Goal: Information Seeking & Learning: Learn about a topic

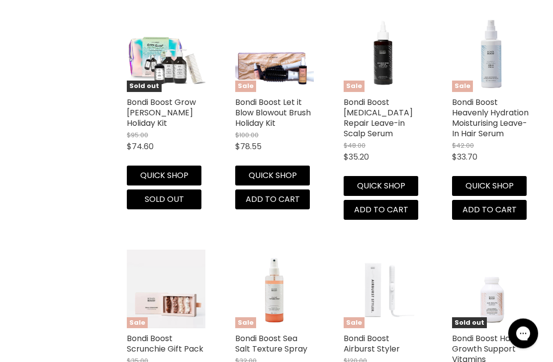
scroll to position [1145, 0]
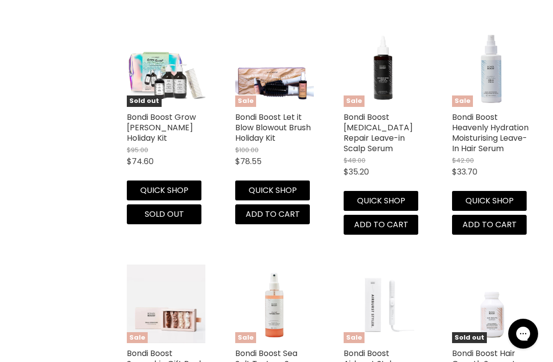
click at [491, 131] on link "Bondi Boost Heavenly Hydration Moisturising Leave-In Hair Serum" at bounding box center [490, 132] width 77 height 43
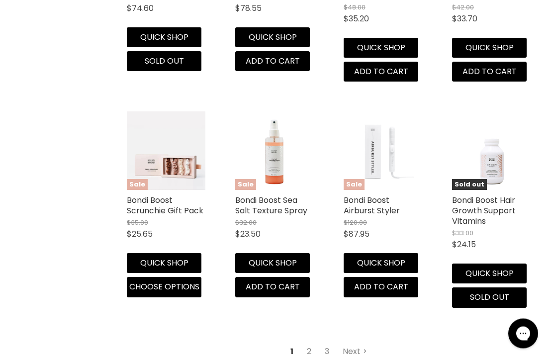
scroll to position [1300, 0]
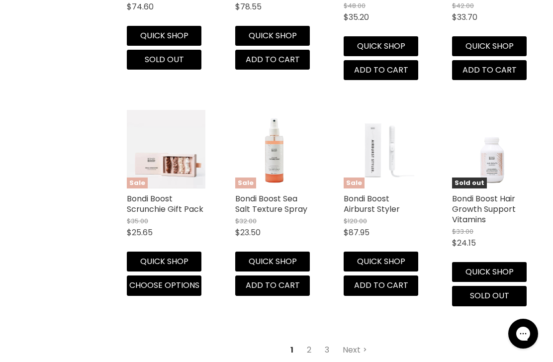
click at [308, 347] on link "2" at bounding box center [308, 350] width 15 height 18
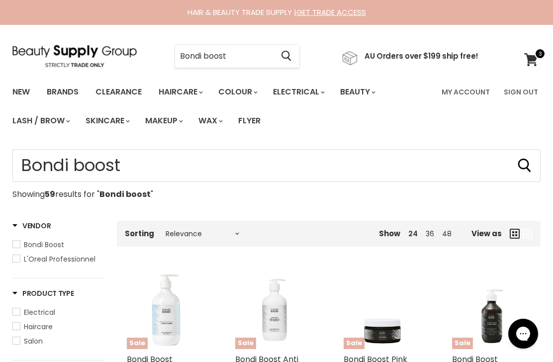
click at [244, 51] on input "Bondi boost" at bounding box center [224, 56] width 98 height 23
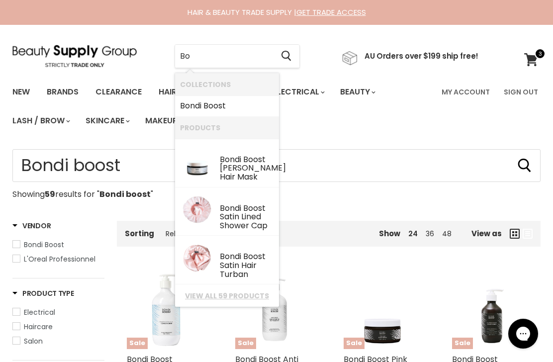
type input "B"
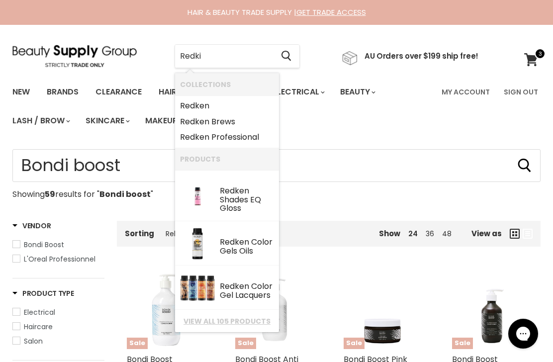
type input "Redkin"
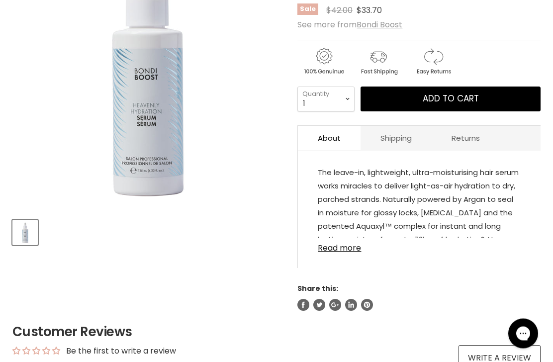
scroll to position [211, 0]
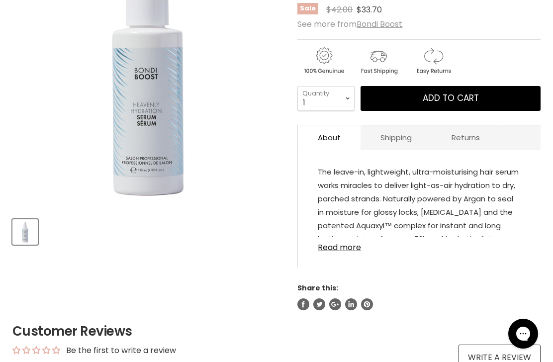
click at [336, 249] on link "Read more" at bounding box center [419, 244] width 203 height 15
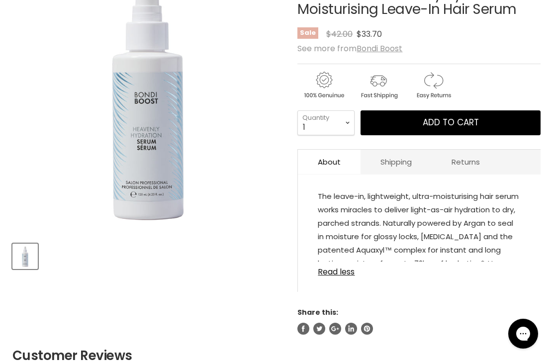
scroll to position [174, 0]
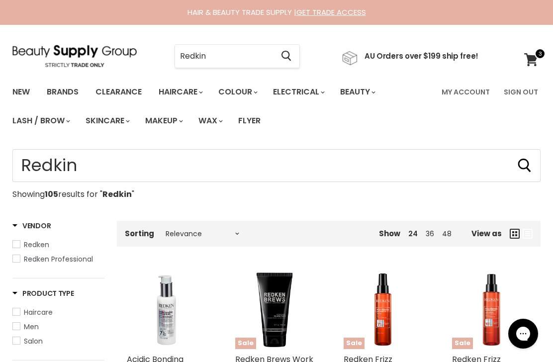
click at [236, 52] on input "Redkin" at bounding box center [224, 56] width 98 height 23
click at [239, 58] on input "Redkin" at bounding box center [224, 56] width 98 height 23
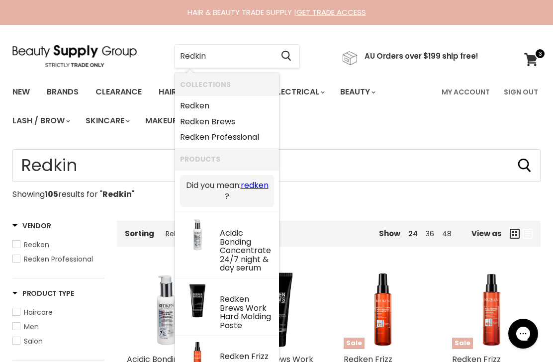
click at [239, 56] on input "Redkin" at bounding box center [224, 56] width 98 height 23
click at [238, 56] on input "Redkin" at bounding box center [224, 56] width 98 height 23
click at [235, 54] on input "Redkin" at bounding box center [224, 56] width 98 height 23
click at [234, 52] on input "Redkin" at bounding box center [224, 56] width 98 height 23
click at [245, 54] on input "Redkin" at bounding box center [224, 56] width 98 height 23
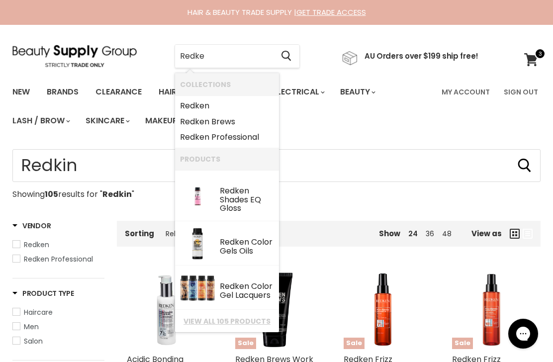
type input "Redken"
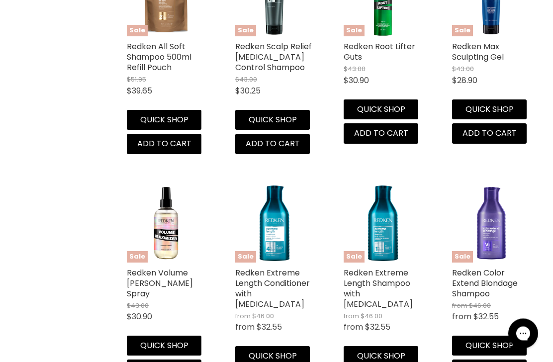
scroll to position [1219, 0]
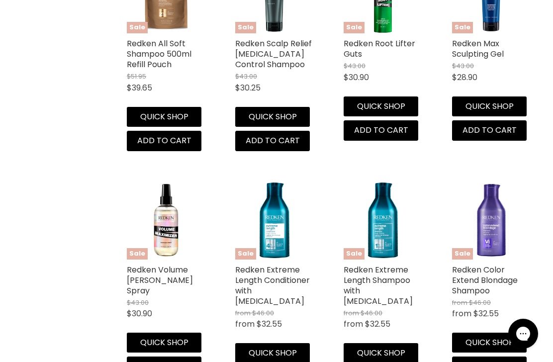
click at [180, 280] on link "Redken Volume Maximizer Thickening Spray" at bounding box center [160, 280] width 66 height 32
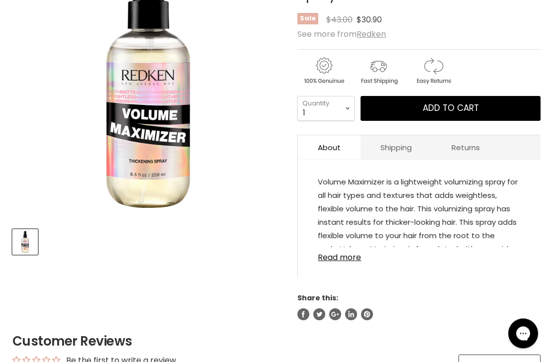
scroll to position [201, 0]
click at [344, 262] on link "Read more" at bounding box center [419, 254] width 203 height 15
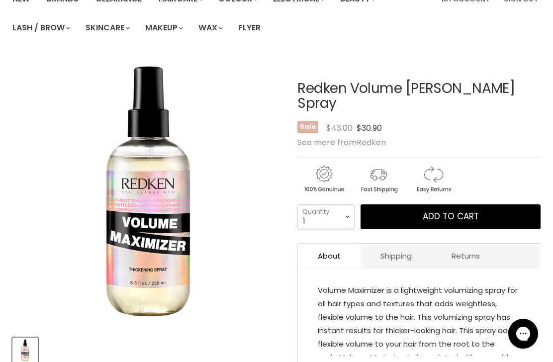
scroll to position [0, 0]
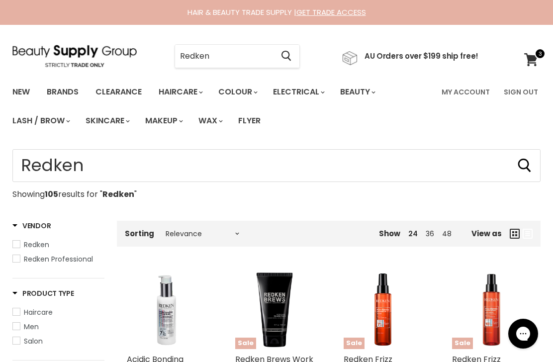
click at [234, 55] on input "Redken" at bounding box center [224, 56] width 98 height 23
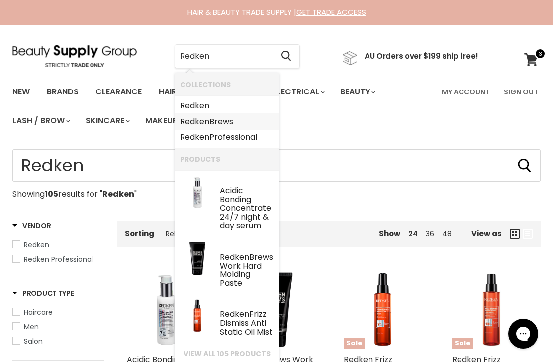
click at [227, 120] on link "Redken Brews" at bounding box center [227, 122] width 94 height 16
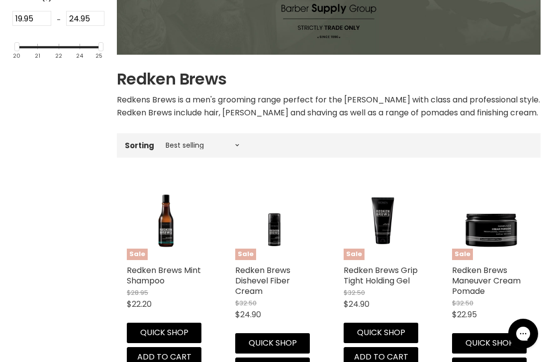
scroll to position [222, 0]
